Goal: Transaction & Acquisition: Purchase product/service

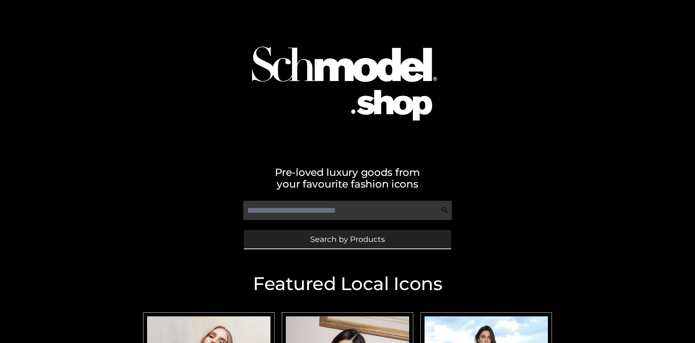
click at [347, 239] on span "Search by Products" at bounding box center [347, 239] width 74 height 8
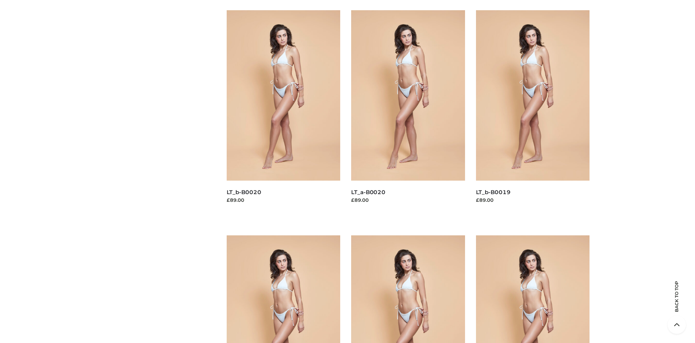
scroll to position [2450, 0]
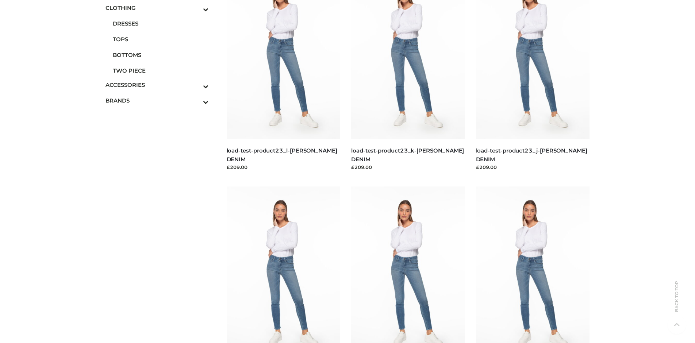
click at [160, 70] on span "TWO PIECE" at bounding box center [161, 70] width 96 height 8
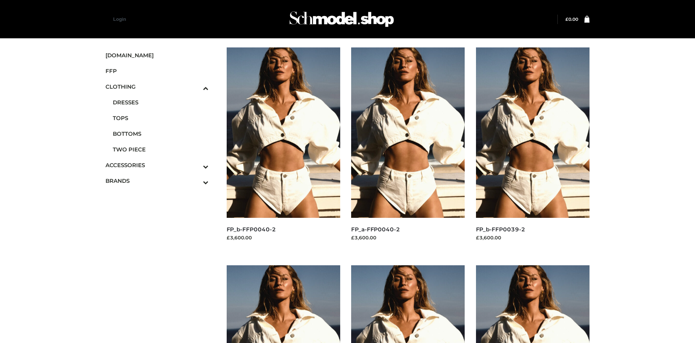
scroll to position [344, 0]
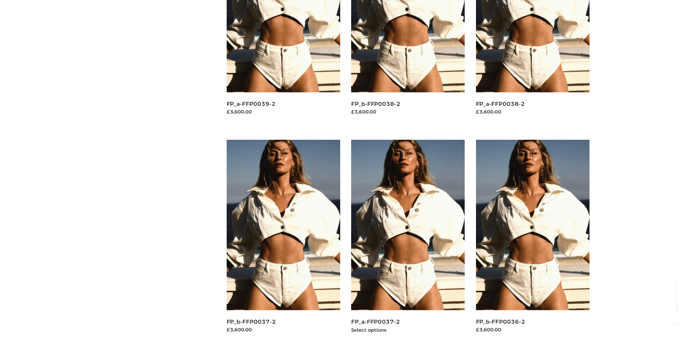
click at [408, 241] on img at bounding box center [408, 225] width 114 height 170
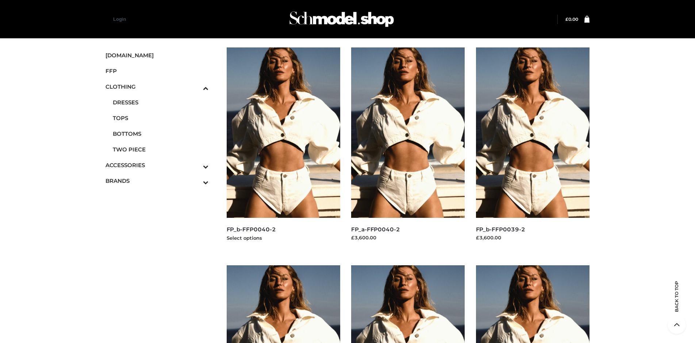
click at [283, 149] on img at bounding box center [284, 132] width 114 height 170
click at [533, 149] on img at bounding box center [533, 132] width 114 height 170
click at [157, 71] on span "FFP" at bounding box center [156, 71] width 103 height 8
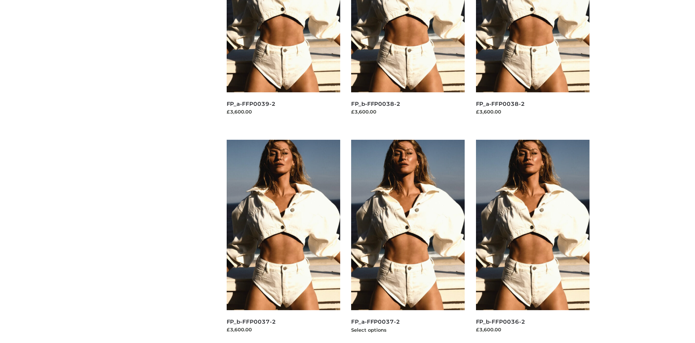
click at [408, 241] on img at bounding box center [408, 225] width 114 height 170
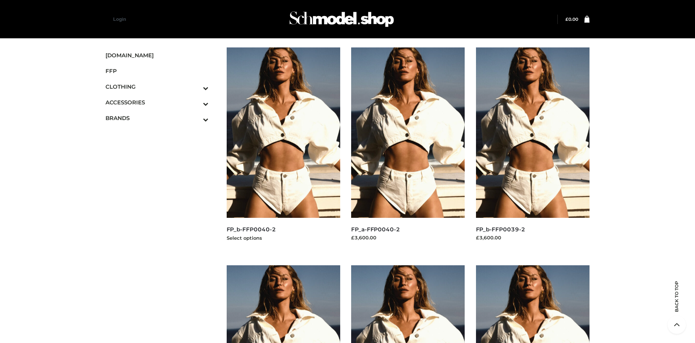
click at [283, 149] on img at bounding box center [284, 132] width 114 height 170
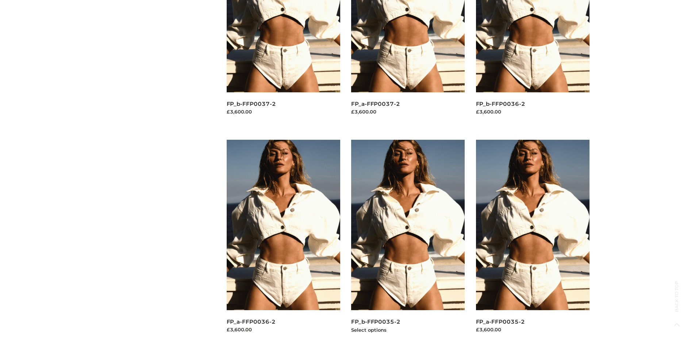
click at [408, 241] on img at bounding box center [408, 225] width 114 height 170
click at [533, 241] on img at bounding box center [533, 225] width 114 height 170
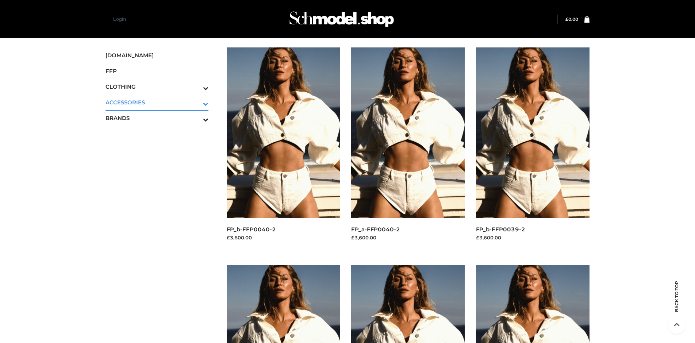
click at [195, 102] on icon "Toggle Submenu" at bounding box center [168, 104] width 82 height 8
click at [160, 134] on span "JEWELRY" at bounding box center [161, 134] width 96 height 8
click at [283, 149] on img at bounding box center [284, 132] width 114 height 170
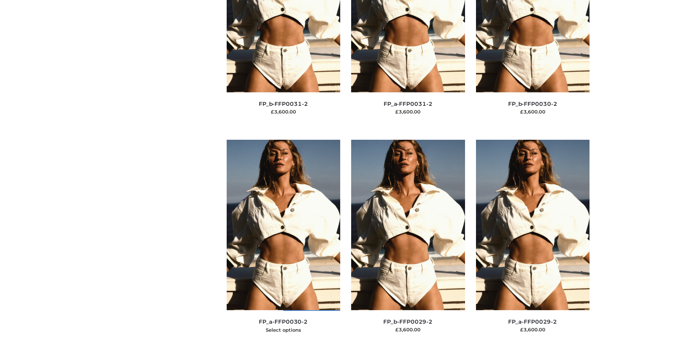
click at [283, 241] on img at bounding box center [284, 225] width 114 height 170
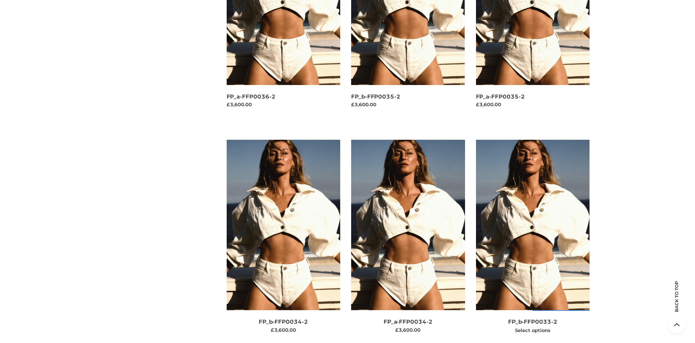
click at [533, 241] on img at bounding box center [533, 225] width 114 height 170
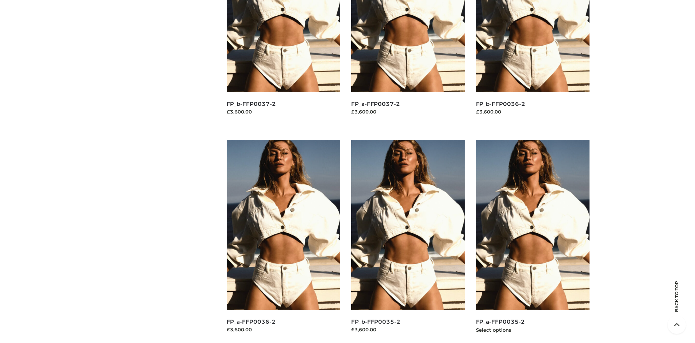
click at [533, 241] on img at bounding box center [533, 225] width 114 height 170
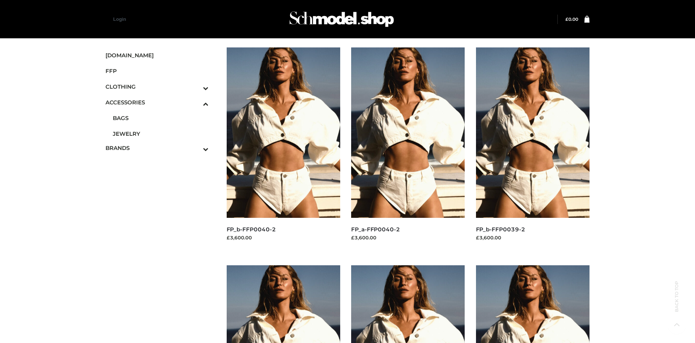
click at [160, 160] on span "OPP SWIMWEAR" at bounding box center [161, 164] width 96 height 8
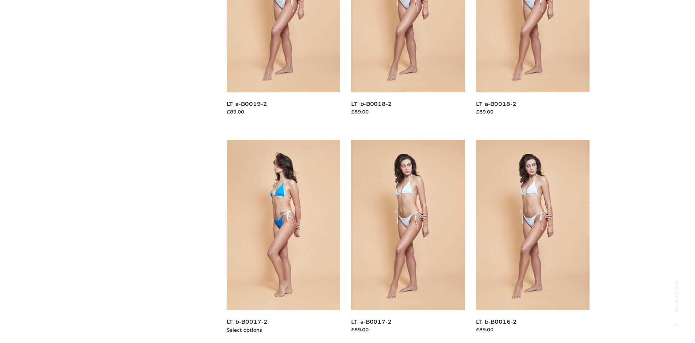
click at [283, 241] on img at bounding box center [284, 225] width 114 height 170
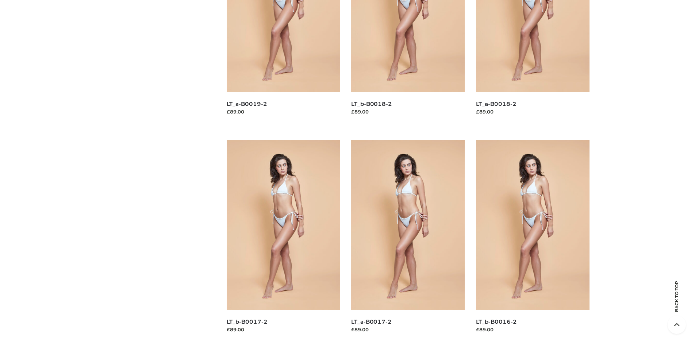
scroll to position [0, 0]
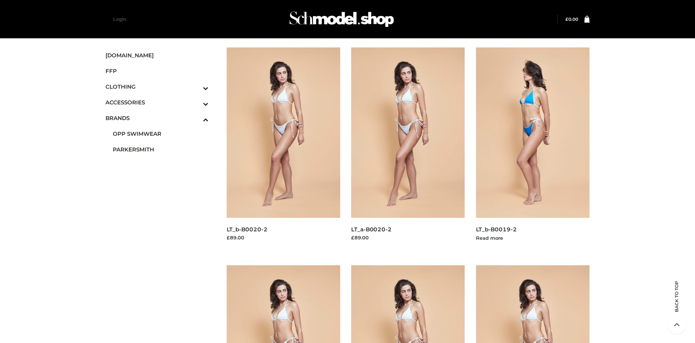
click at [533, 149] on img at bounding box center [533, 132] width 114 height 170
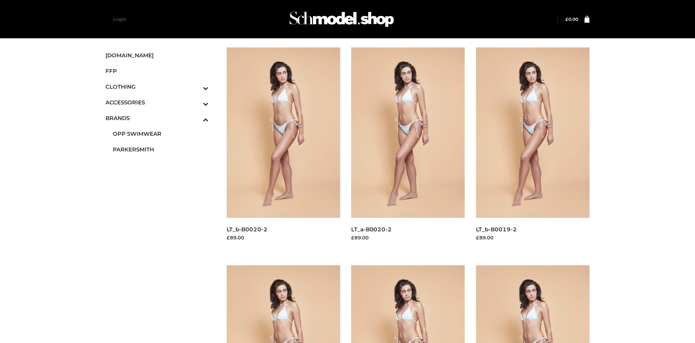
scroll to position [562, 0]
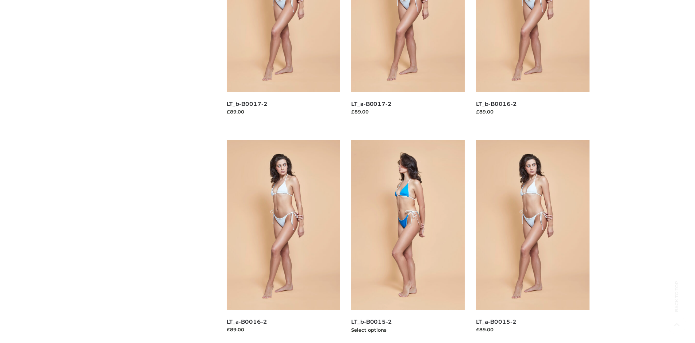
click at [408, 241] on img at bounding box center [408, 225] width 114 height 170
